Goal: Navigation & Orientation: Understand site structure

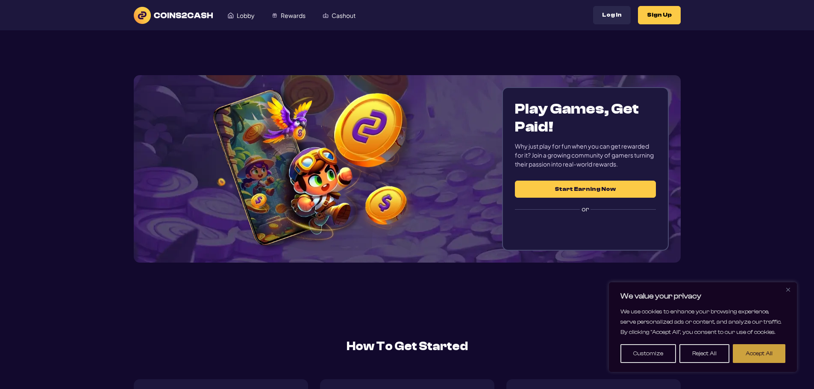
click at [746, 357] on button "Accept All" at bounding box center [759, 354] width 53 height 19
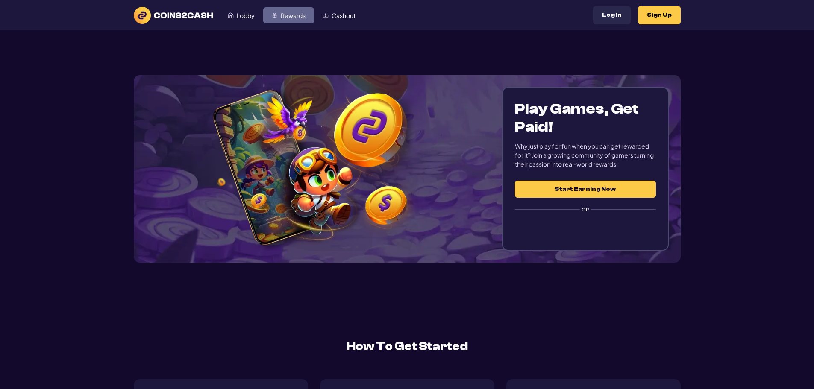
click at [301, 12] on span "Rewards" at bounding box center [293, 15] width 25 height 6
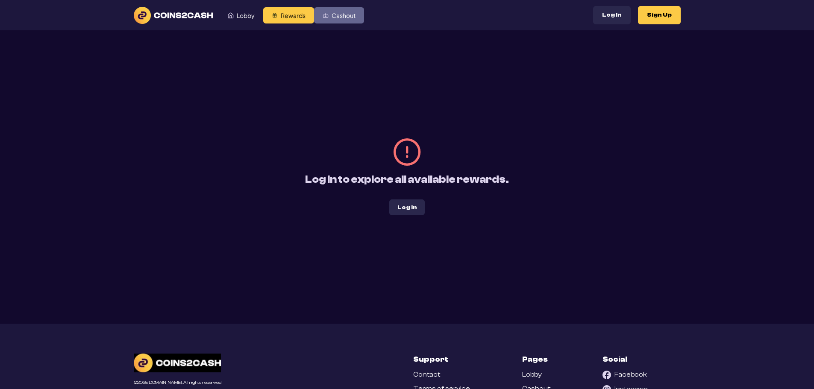
click at [341, 16] on span "Cashout" at bounding box center [344, 15] width 24 height 6
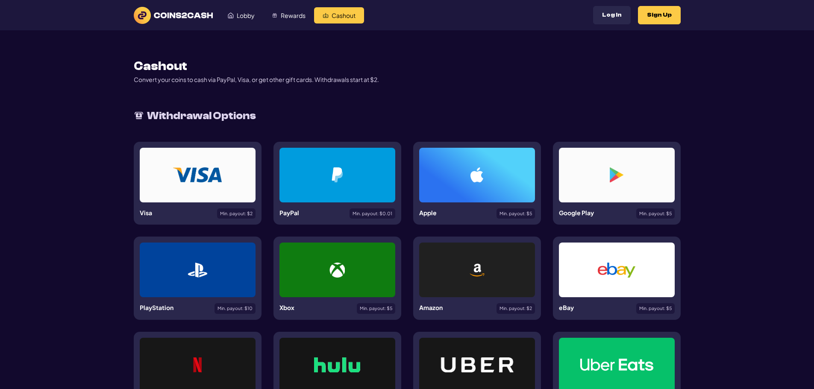
click at [175, 17] on img at bounding box center [173, 15] width 79 height 17
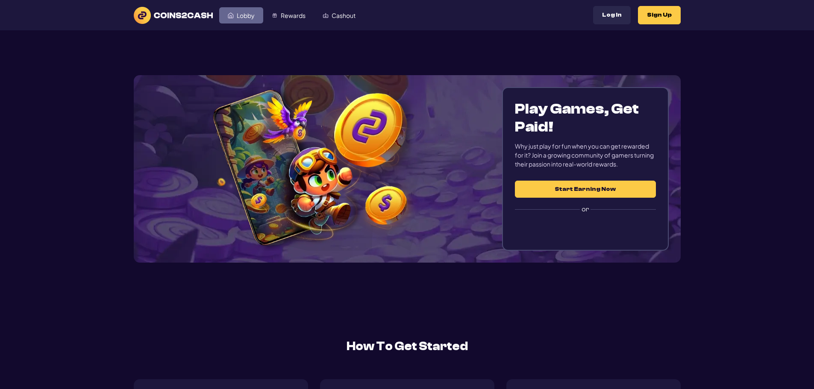
click at [236, 17] on link "Lobby" at bounding box center [241, 15] width 44 height 16
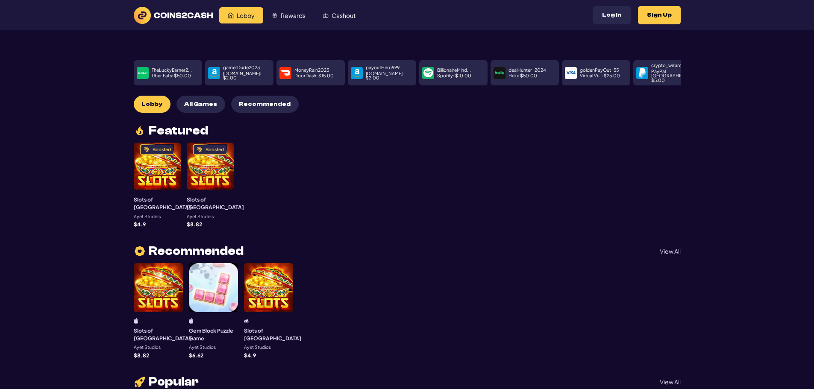
click at [200, 101] on span "All Games" at bounding box center [200, 104] width 33 height 7
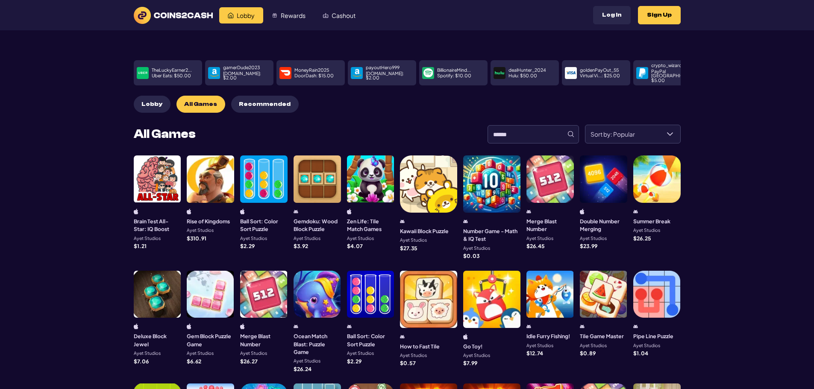
click at [155, 96] on button "Lobby" at bounding box center [152, 104] width 37 height 17
